Goal: Task Accomplishment & Management: Complete application form

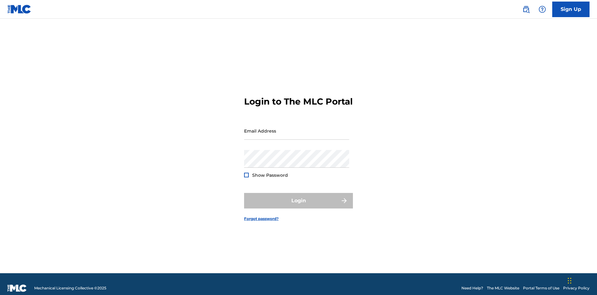
scroll to position [8, 0]
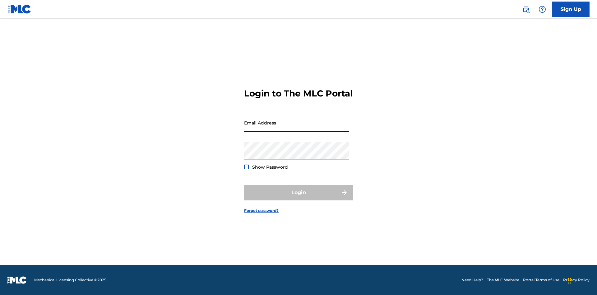
click at [297, 128] on input "Email Address" at bounding box center [296, 123] width 105 height 18
type input "[EMAIL_ADDRESS][DOMAIN_NAME]"
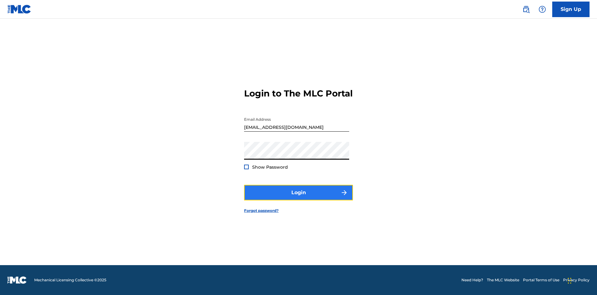
click at [299, 198] on button "Login" at bounding box center [298, 193] width 109 height 16
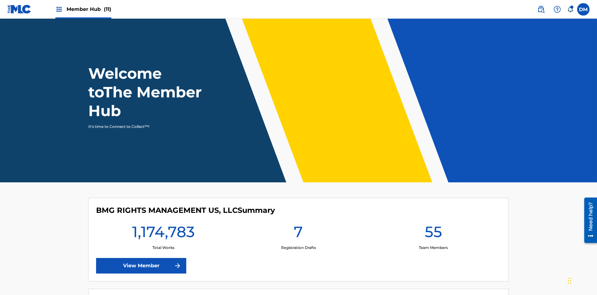
click at [83, 9] on span "Member Hub (11)" at bounding box center [89, 9] width 45 height 7
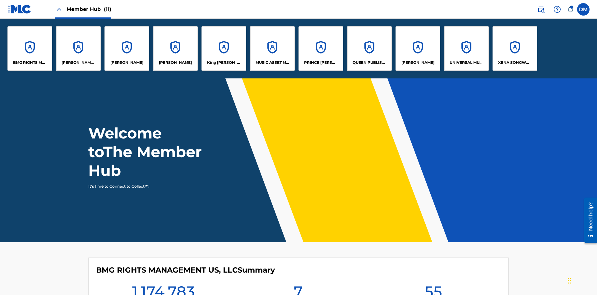
scroll to position [22, 0]
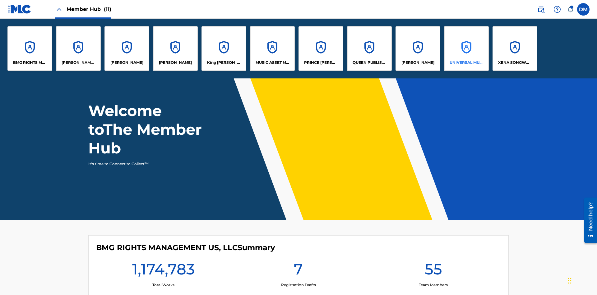
click at [466, 63] on p "UNIVERSAL MUSIC PUB GROUP" at bounding box center [467, 63] width 34 height 6
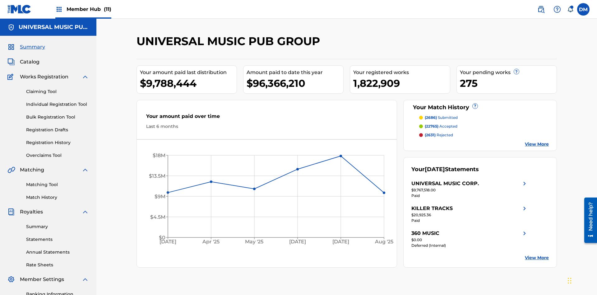
scroll to position [64, 0]
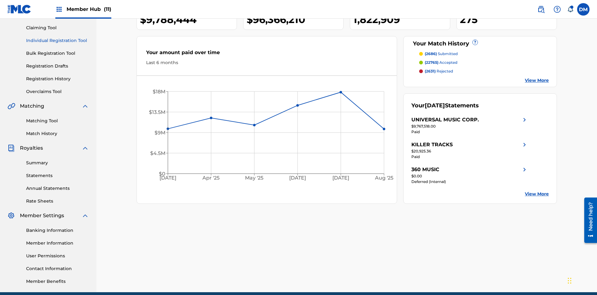
click at [58, 40] on link "Individual Registration Tool" at bounding box center [57, 40] width 63 height 7
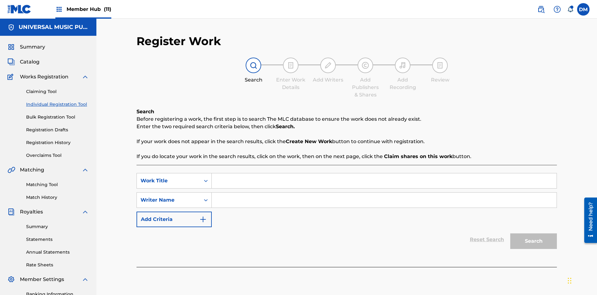
scroll to position [91, 0]
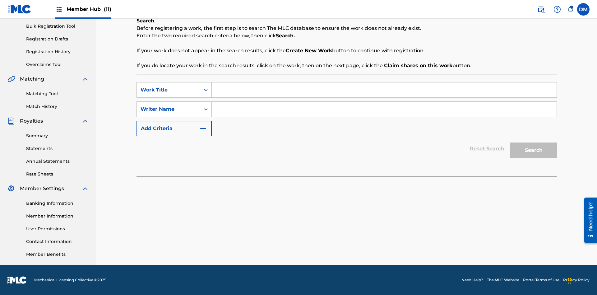
click at [384, 90] on input "Search Form" at bounding box center [384, 89] width 345 height 15
type input "Save At Writer-Add Writers Page Prior To Adding Writers"
click at [384, 109] on input "Search Form" at bounding box center [384, 109] width 345 height 15
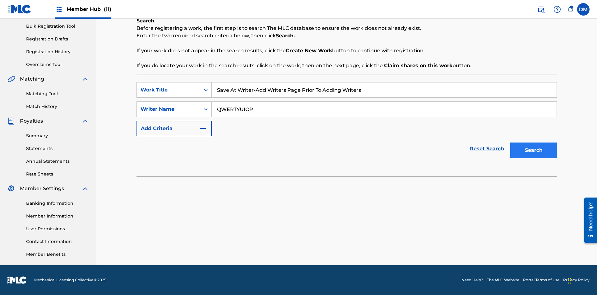
type input "QWERTYUIOP"
click at [534, 150] on button "Search" at bounding box center [534, 151] width 47 height 16
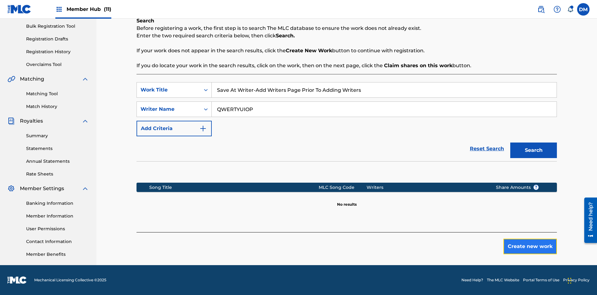
click at [531, 246] on button "Create new work" at bounding box center [531, 247] width 54 height 16
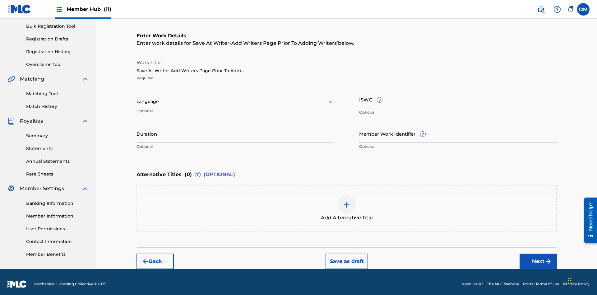
scroll to position [95, 0]
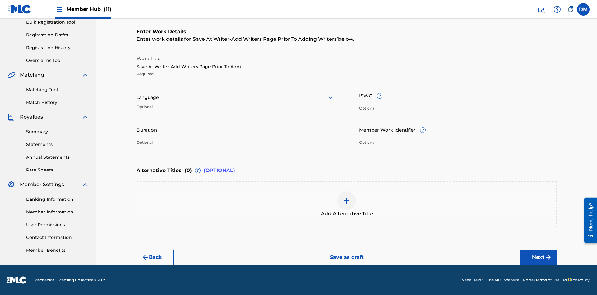
click at [236, 129] on input "Duration" at bounding box center [236, 130] width 198 height 18
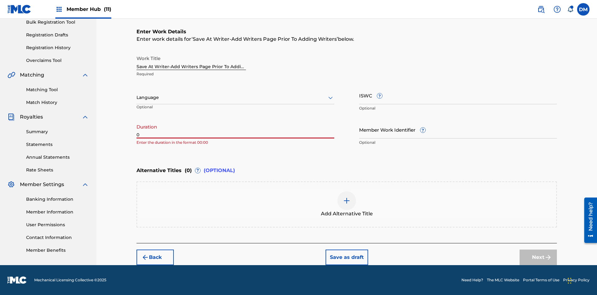
click at [236, 129] on input "0" at bounding box center [236, 130] width 198 height 18
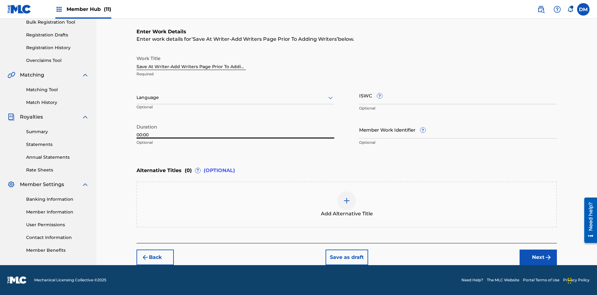
type input "00:00"
click at [331, 98] on icon at bounding box center [330, 97] width 7 height 7
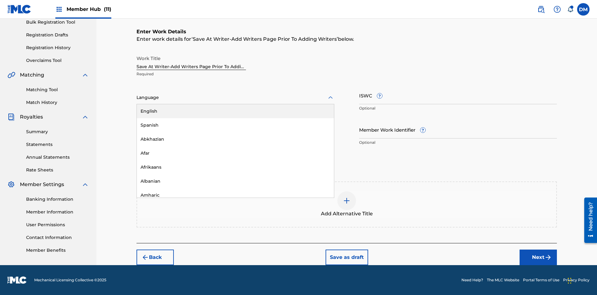
click at [236, 153] on div "Afar" at bounding box center [235, 153] width 197 height 14
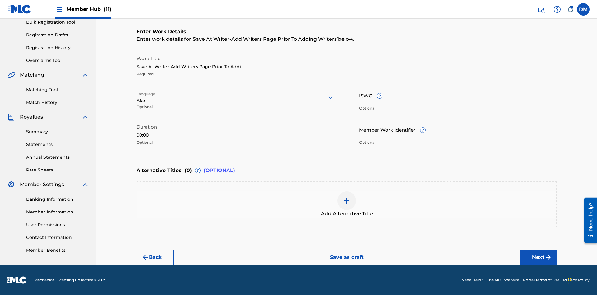
click at [458, 129] on input "Member Work Identifier ?" at bounding box center [458, 130] width 198 height 18
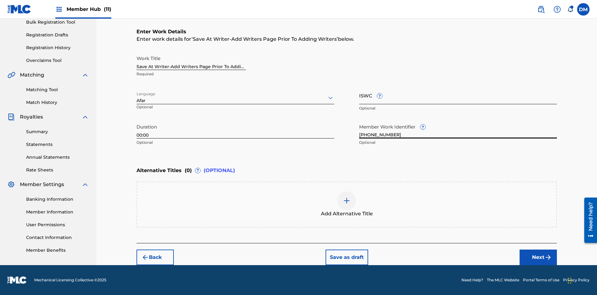
type input "2025.09.19.04"
click at [458, 95] on input "ISWC ?" at bounding box center [458, 96] width 198 height 18
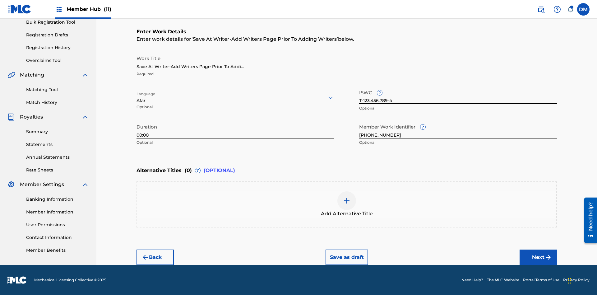
scroll to position [0, 0]
type input "T-123.456.789-4"
click at [347, 204] on img at bounding box center [346, 200] width 7 height 7
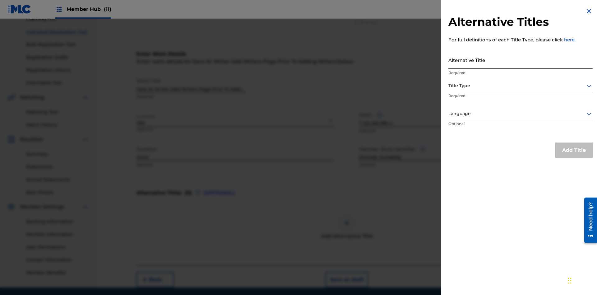
click at [521, 60] on input "Alternative Title" at bounding box center [521, 60] width 144 height 18
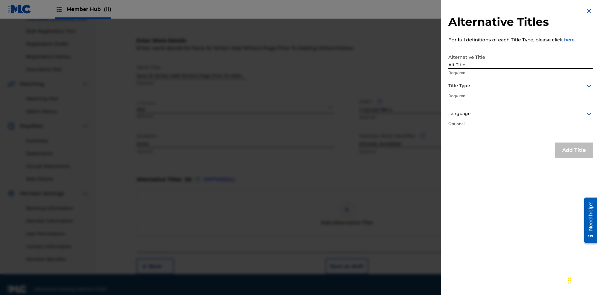
type input "Alt Title"
click at [521, 86] on div at bounding box center [521, 86] width 144 height 8
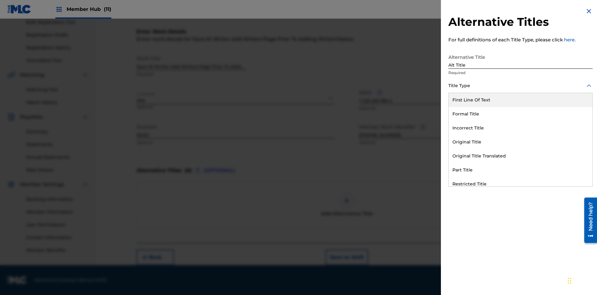
click at [521, 142] on div "Original Title" at bounding box center [521, 142] width 144 height 14
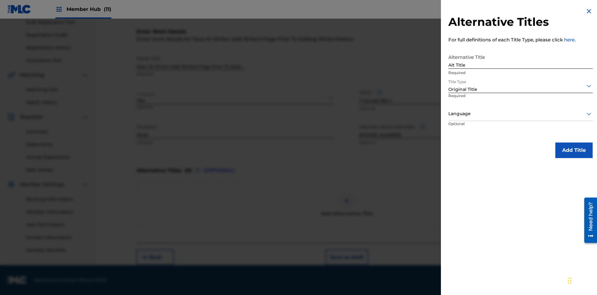
click at [521, 114] on div at bounding box center [521, 114] width 144 height 8
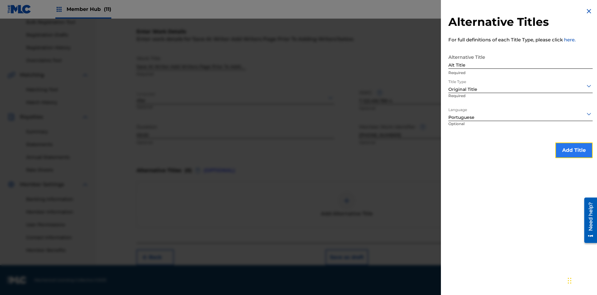
click at [574, 150] on button "Add Title" at bounding box center [574, 151] width 37 height 16
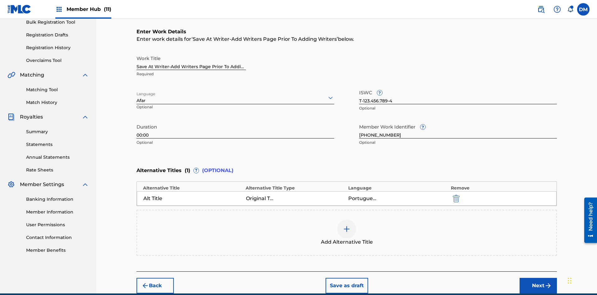
scroll to position [123, 0]
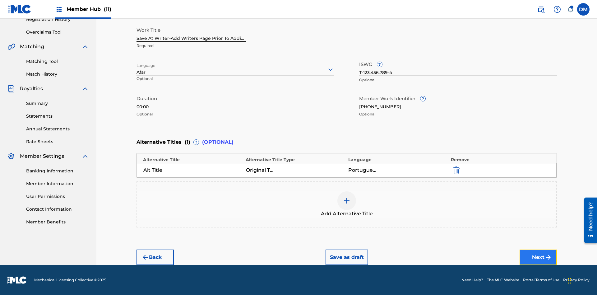
click at [539, 257] on button "Next" at bounding box center [538, 258] width 37 height 16
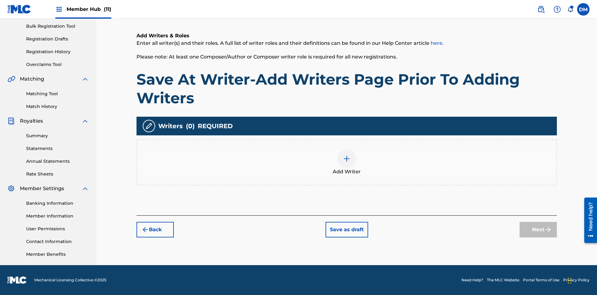
scroll to position [91, 0]
click at [347, 229] on button "Save as draft" at bounding box center [347, 230] width 43 height 16
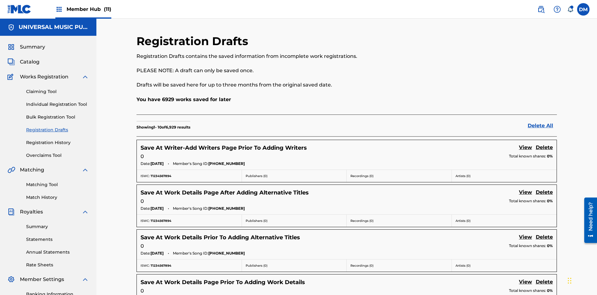
scroll to position [106, 0]
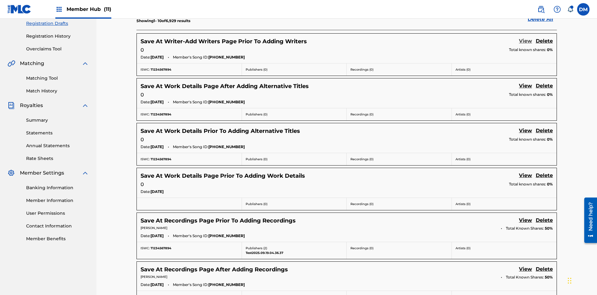
click at [526, 41] on link "View" at bounding box center [525, 41] width 13 height 8
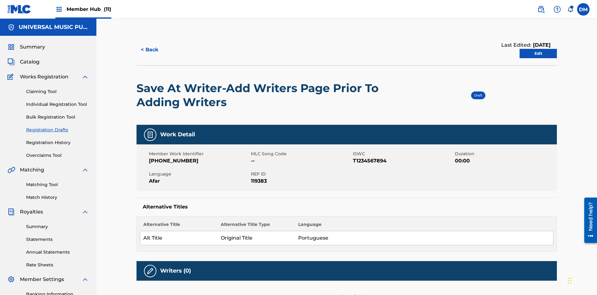
scroll to position [12, 0]
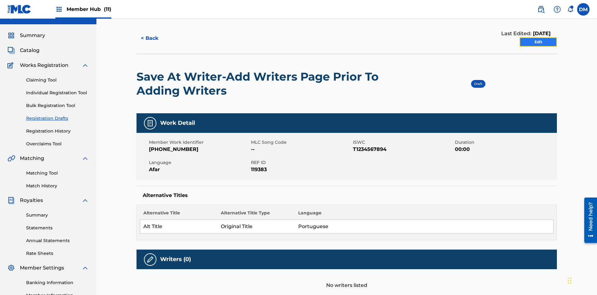
click at [539, 42] on link "Edit" at bounding box center [538, 41] width 37 height 9
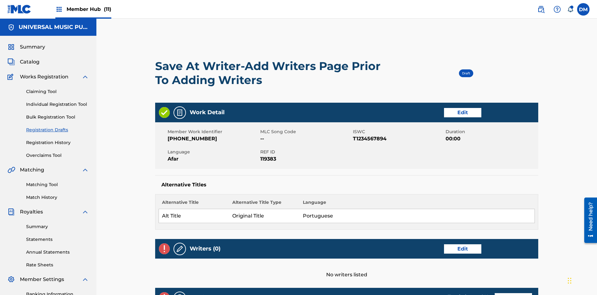
scroll to position [118, 155]
